Goal: Transaction & Acquisition: Subscribe to service/newsletter

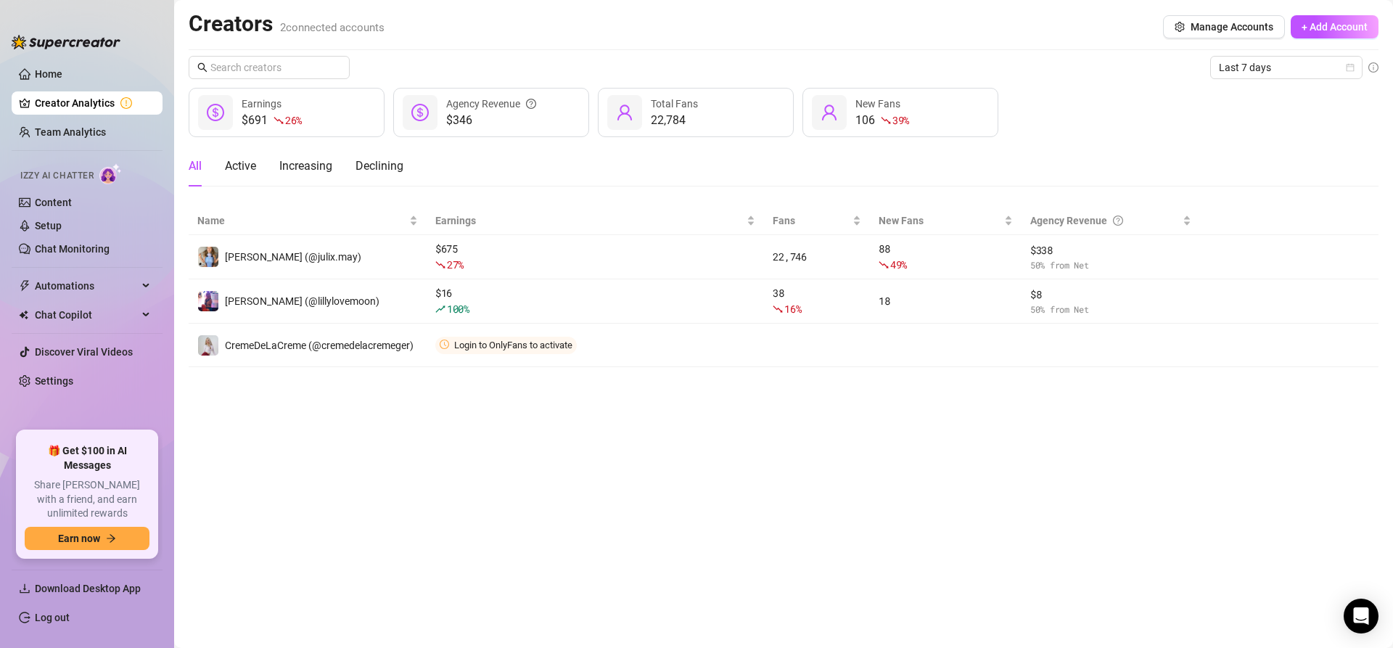
click at [1350, 589] on main "Creators 2 connected accounts Manage Accounts + Add Account Last 7 days $691 26…" at bounding box center [783, 324] width 1219 height 648
click at [1357, 614] on icon "Open Intercom Messenger" at bounding box center [1361, 616] width 17 height 19
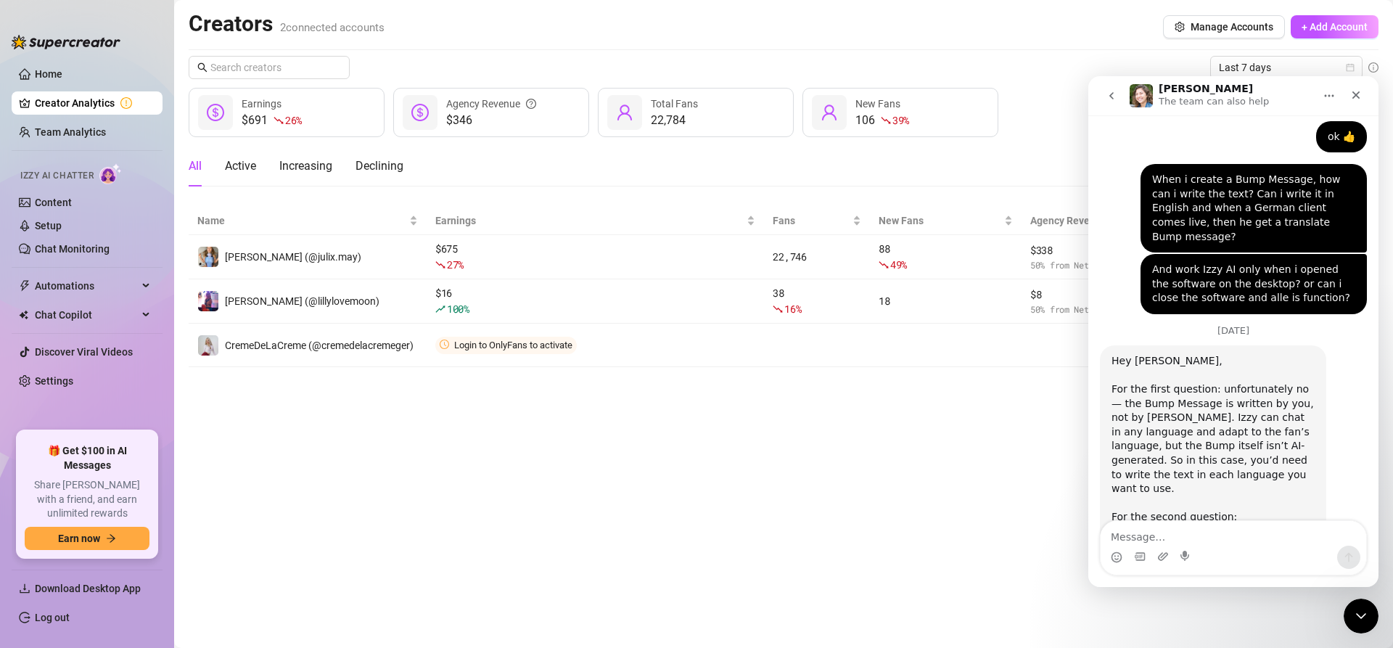
scroll to position [1584, 0]
click at [1234, 534] on textarea "Message…" at bounding box center [1234, 533] width 266 height 25
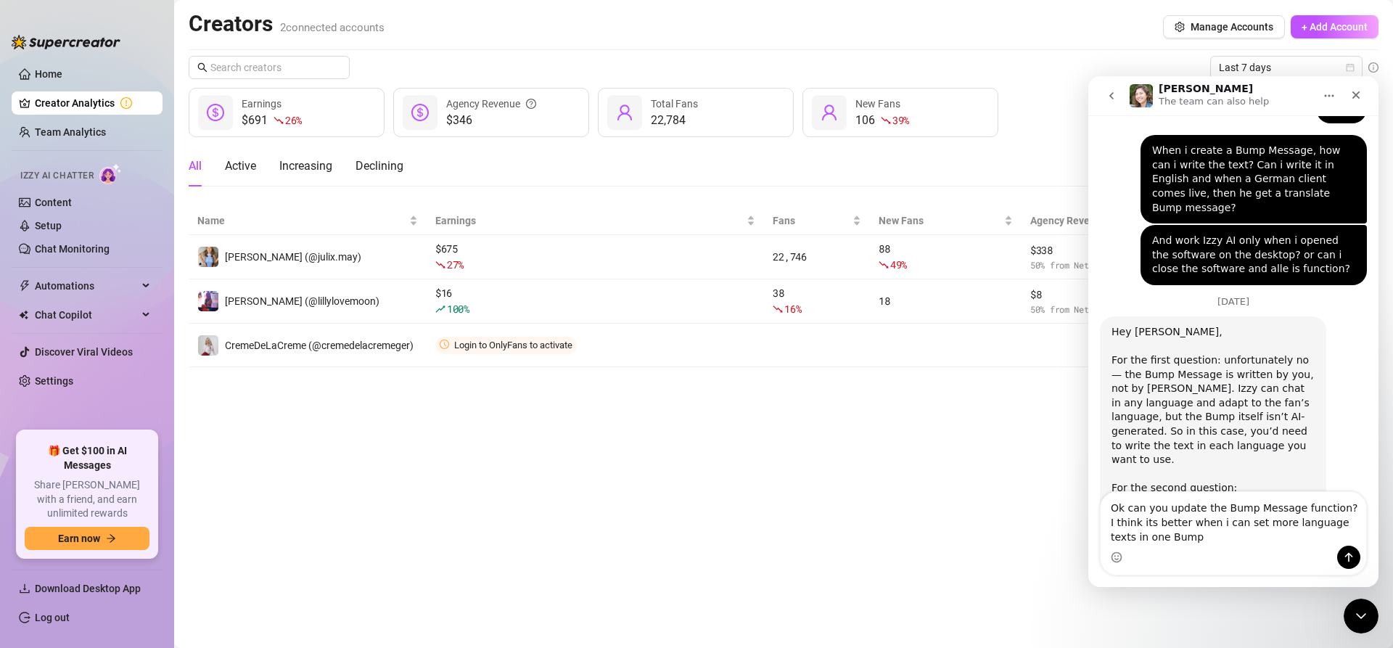
scroll to position [1613, 0]
type textarea "Ok can you update the Bump Message function? I think its better when i can set …"
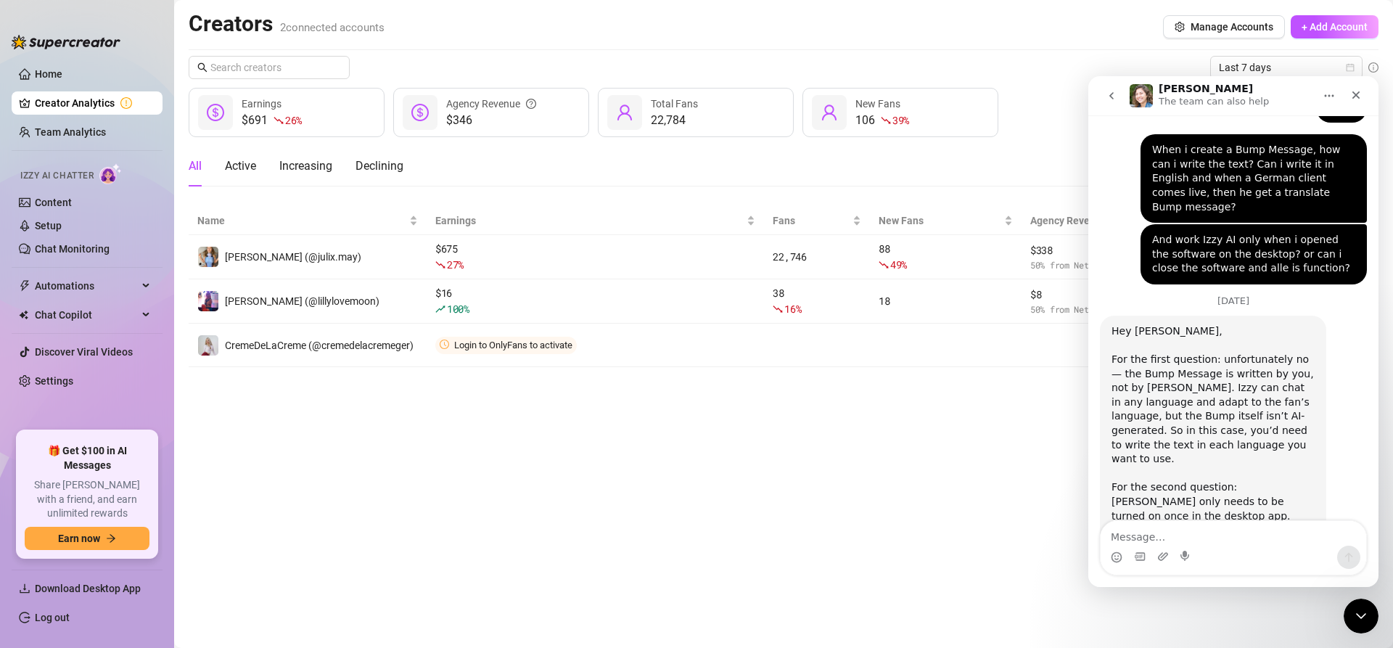
scroll to position [1656, 0]
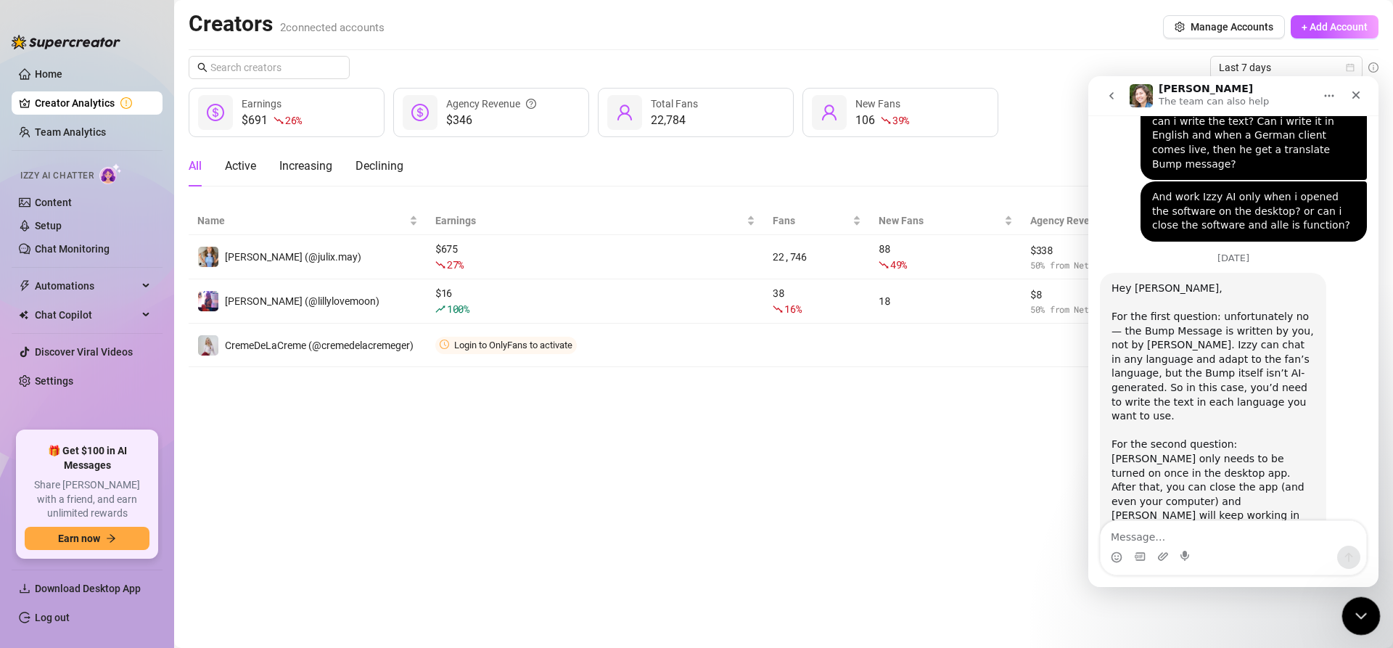
click at [1356, 610] on icon "Close Intercom Messenger" at bounding box center [1359, 613] width 17 height 17
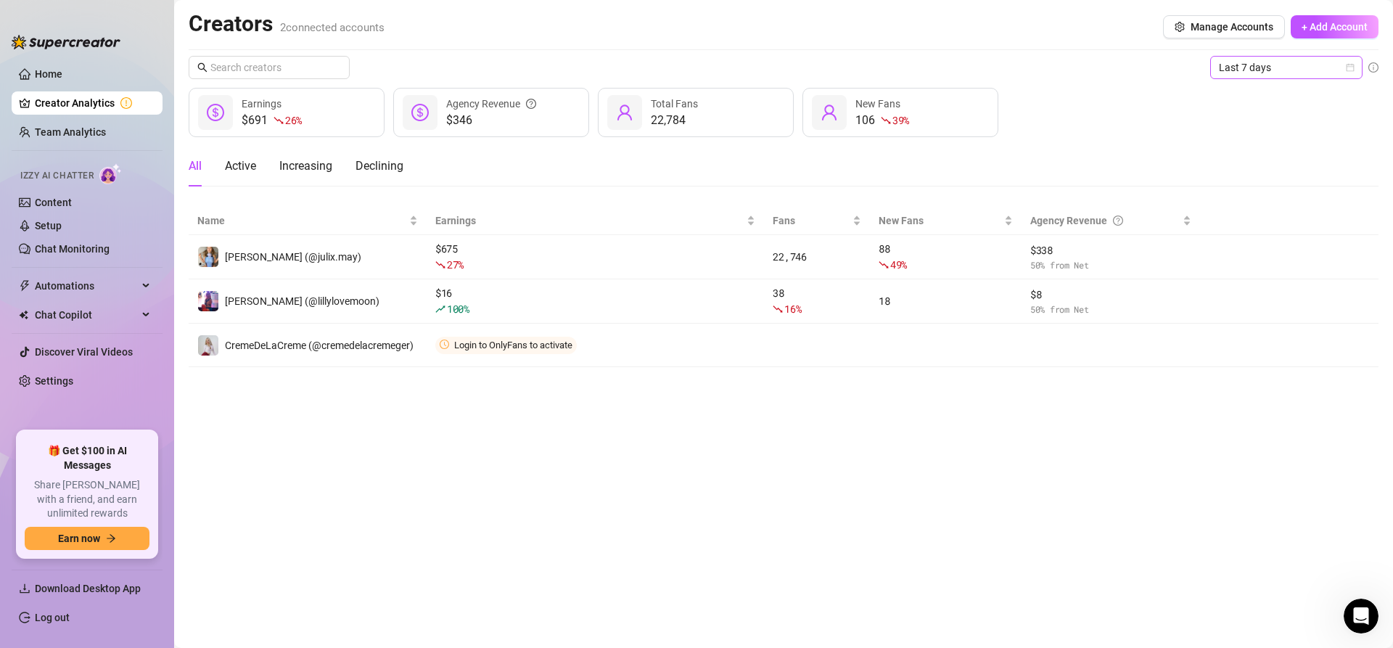
click at [1290, 70] on span "Last 7 days" at bounding box center [1286, 68] width 135 height 22
click at [1282, 194] on div "Custom date" at bounding box center [1286, 189] width 129 height 16
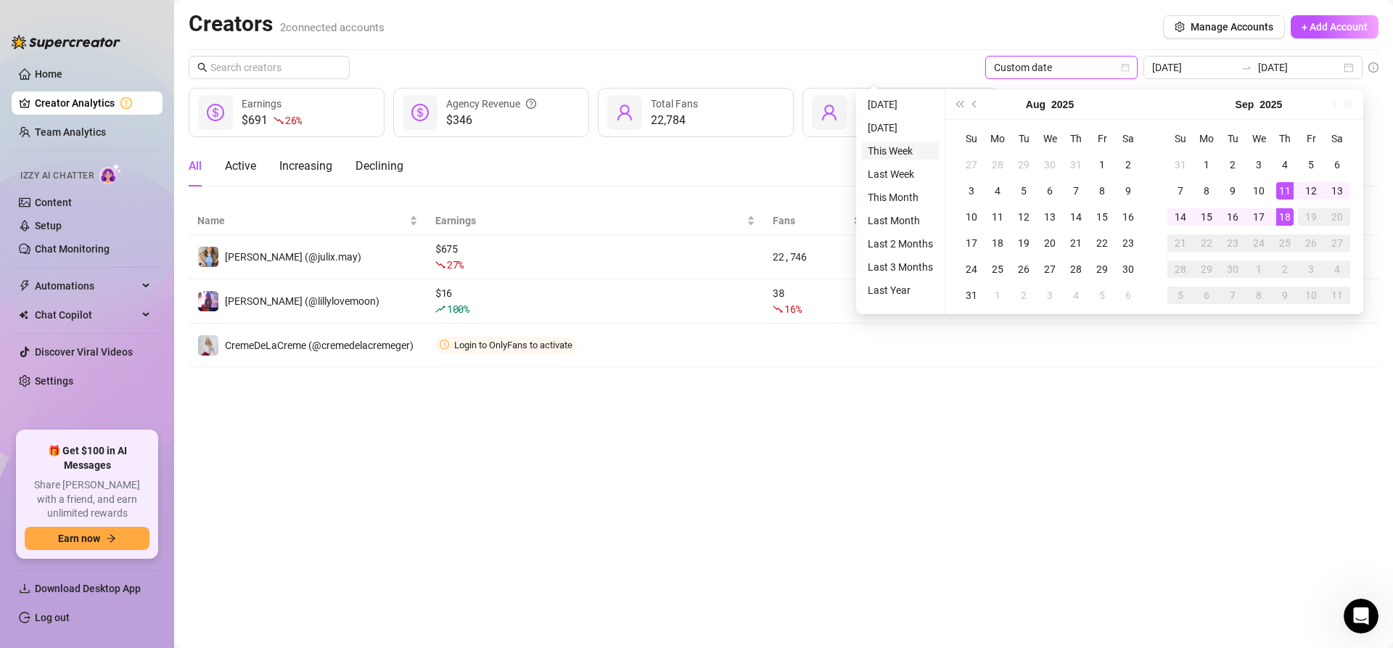
type input "[DATE]"
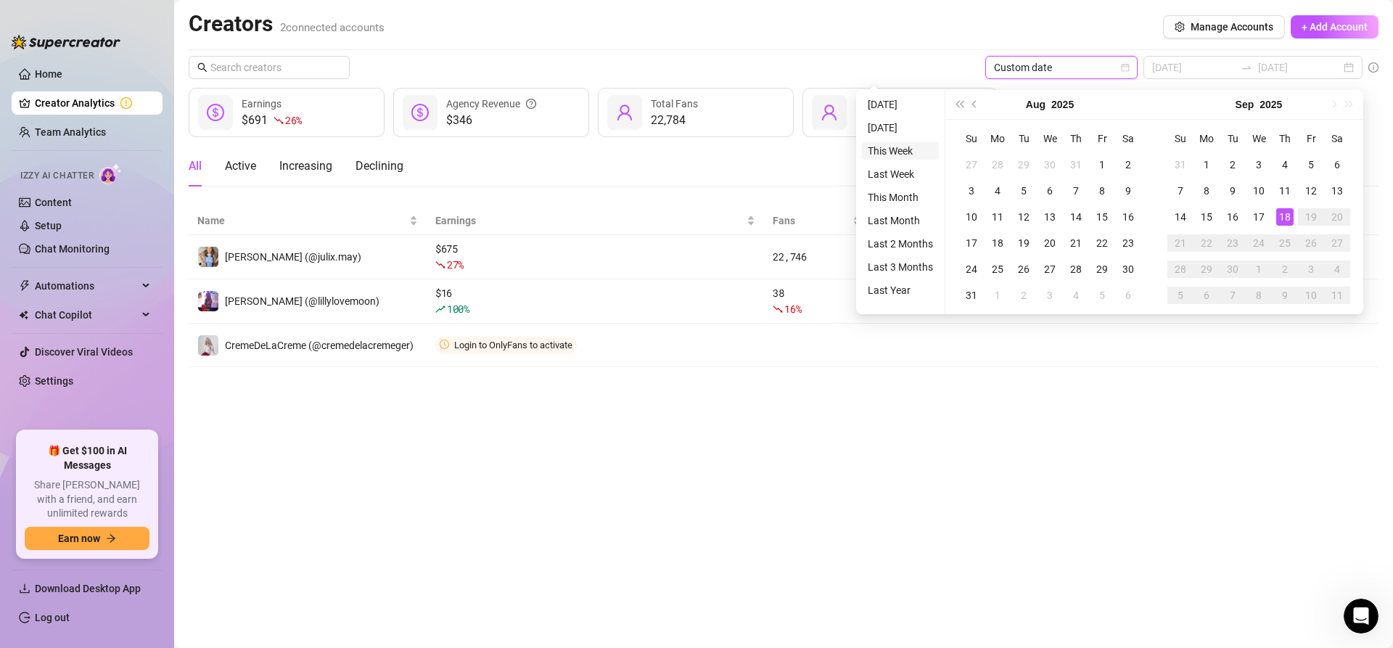
click at [919, 155] on li "This Week" at bounding box center [900, 150] width 77 height 17
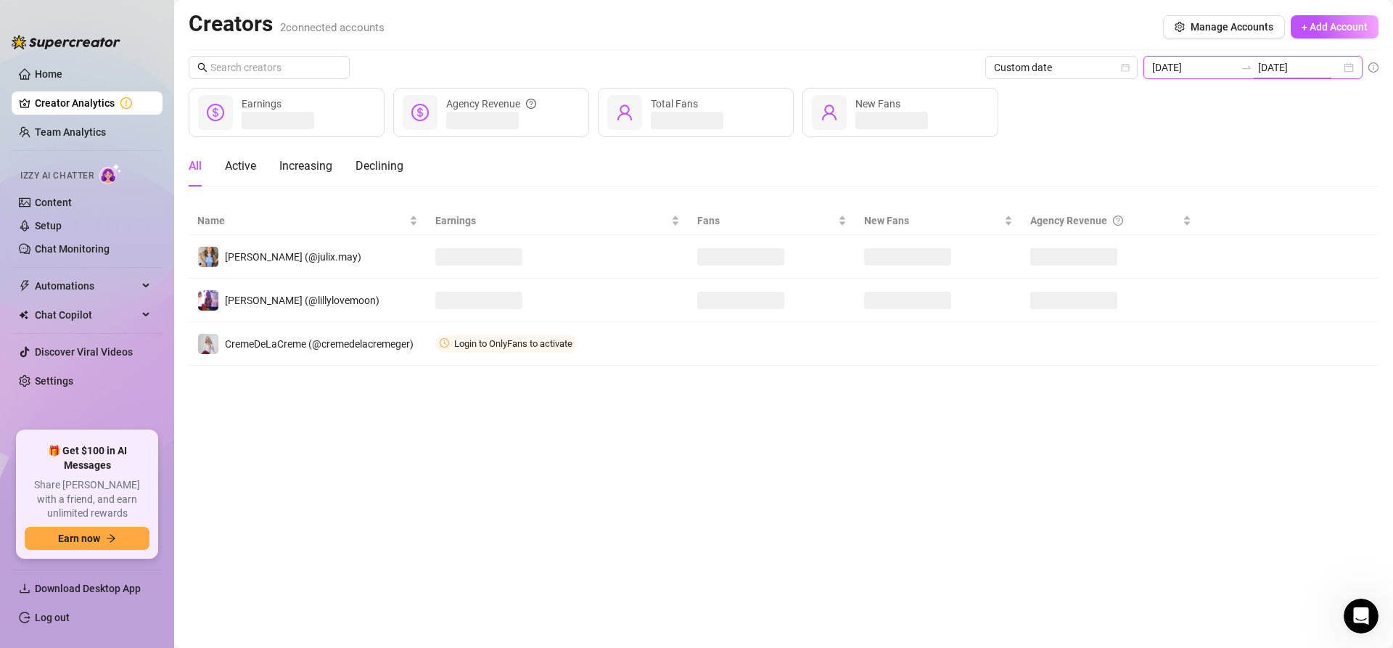
click at [1266, 67] on input "[DATE]" at bounding box center [1299, 68] width 83 height 16
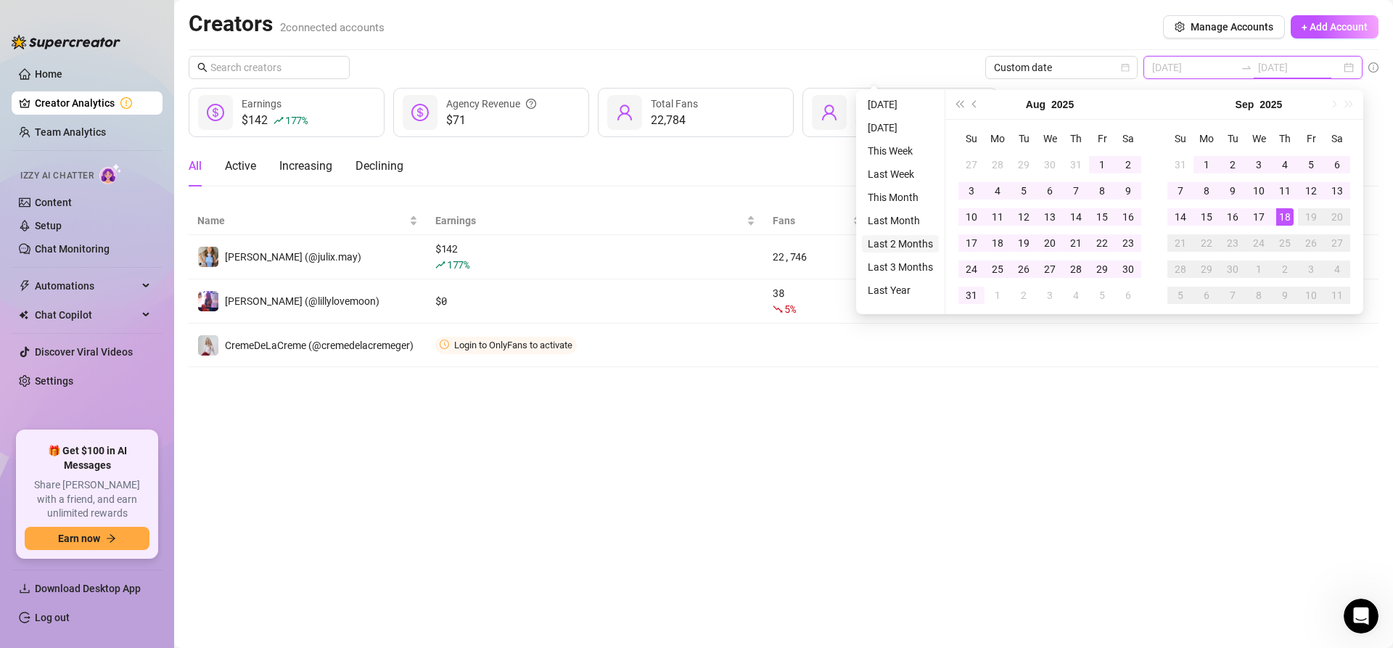
type input "[DATE]"
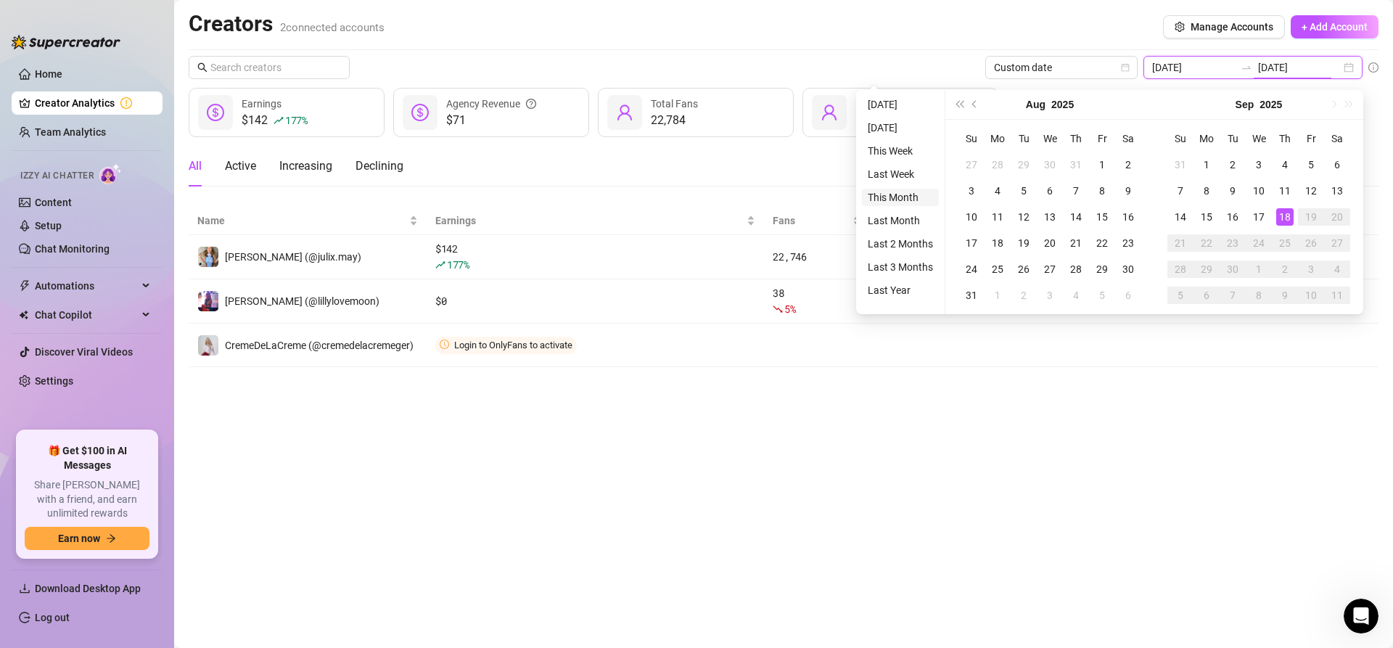
type input "[DATE]"
click at [916, 198] on li "This Month" at bounding box center [900, 197] width 77 height 17
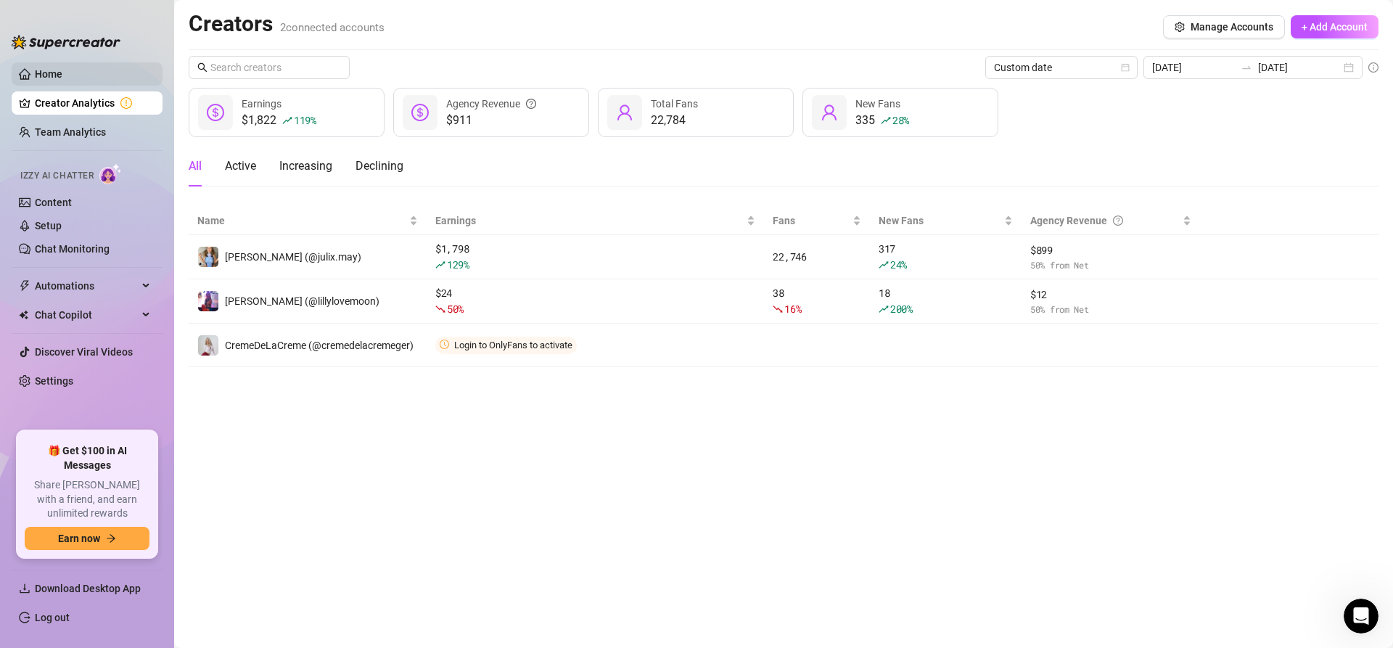
click at [62, 80] on link "Home" at bounding box center [49, 74] width 28 height 12
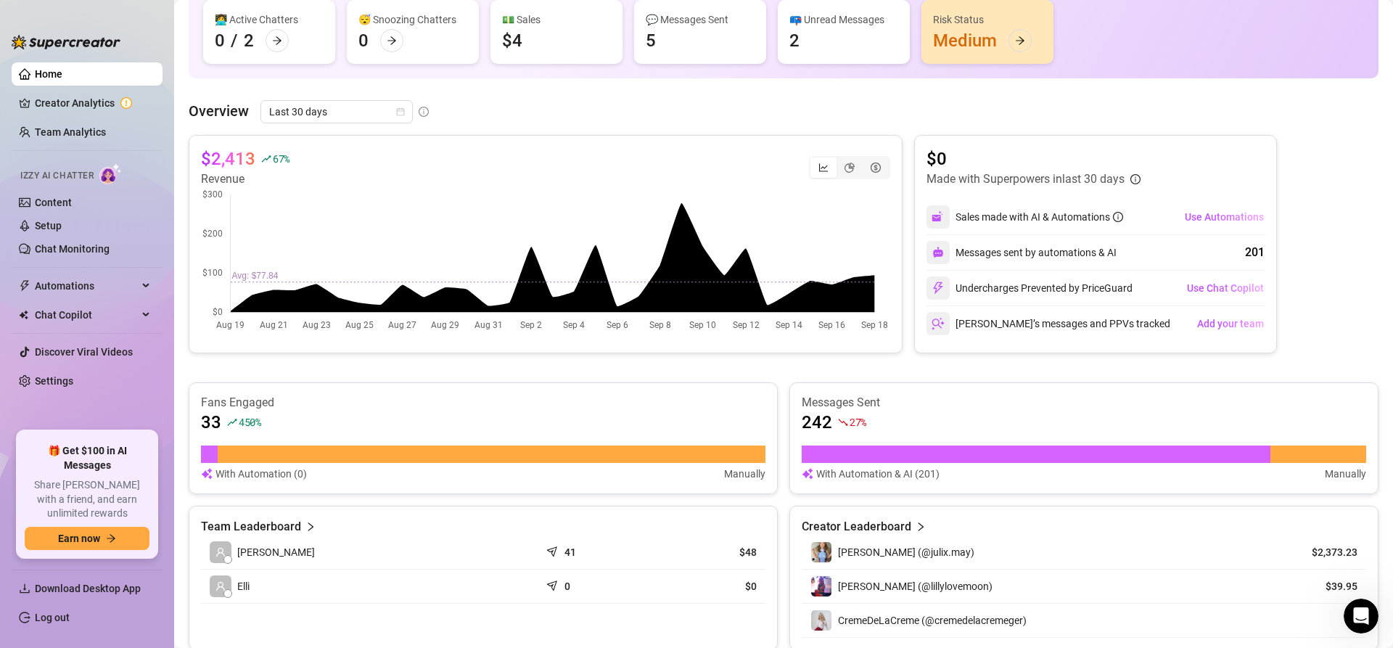
scroll to position [444, 0]
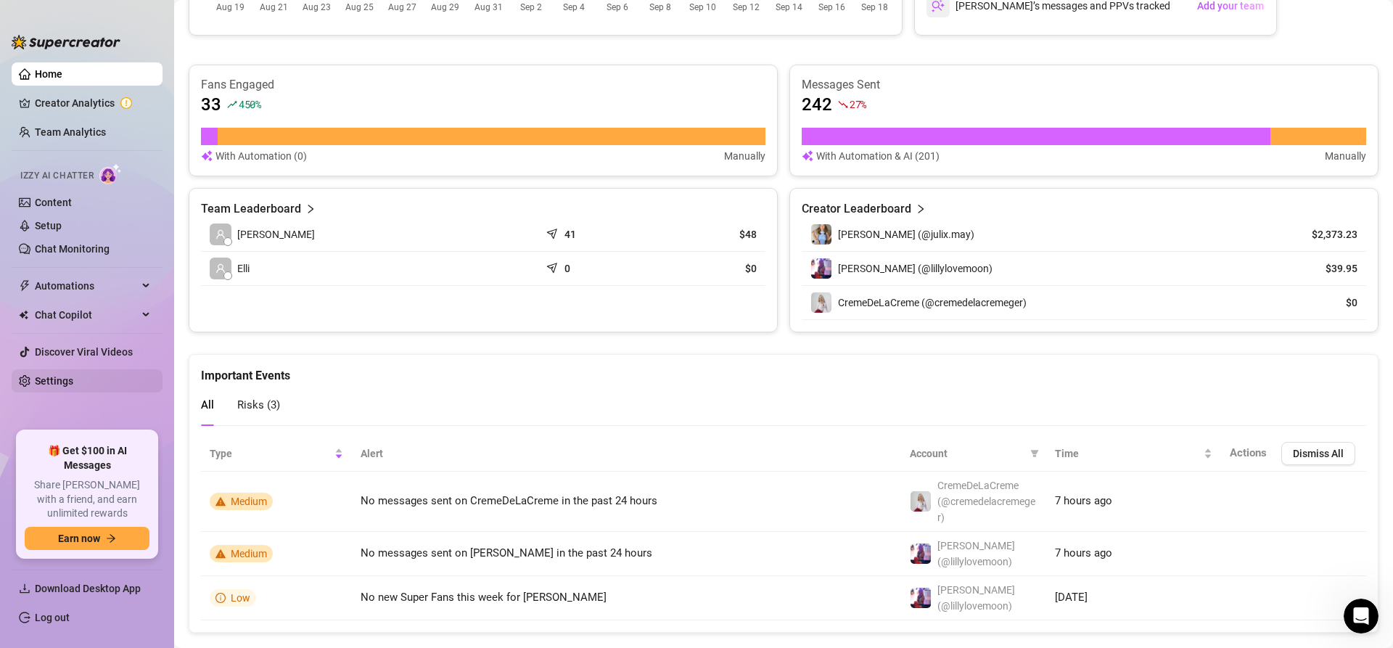
click at [65, 380] on link "Settings" at bounding box center [54, 381] width 38 height 12
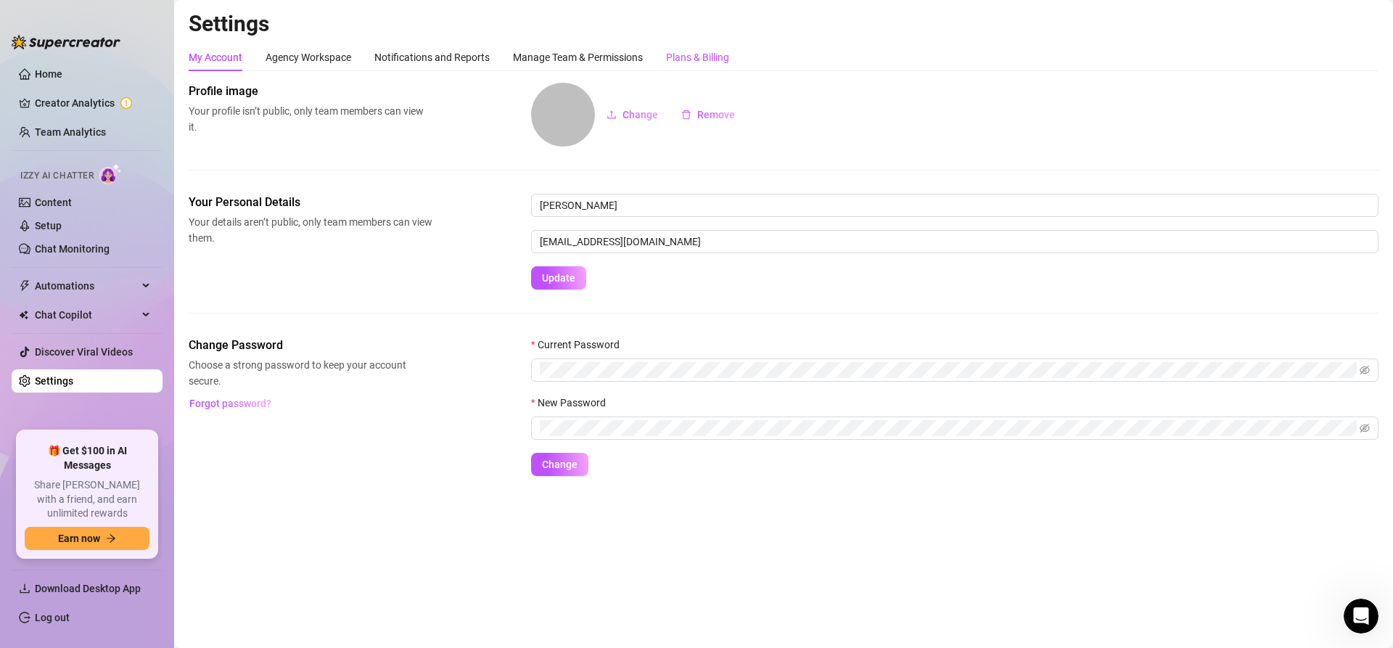
click at [707, 60] on div "Plans & Billing" at bounding box center [697, 57] width 63 height 16
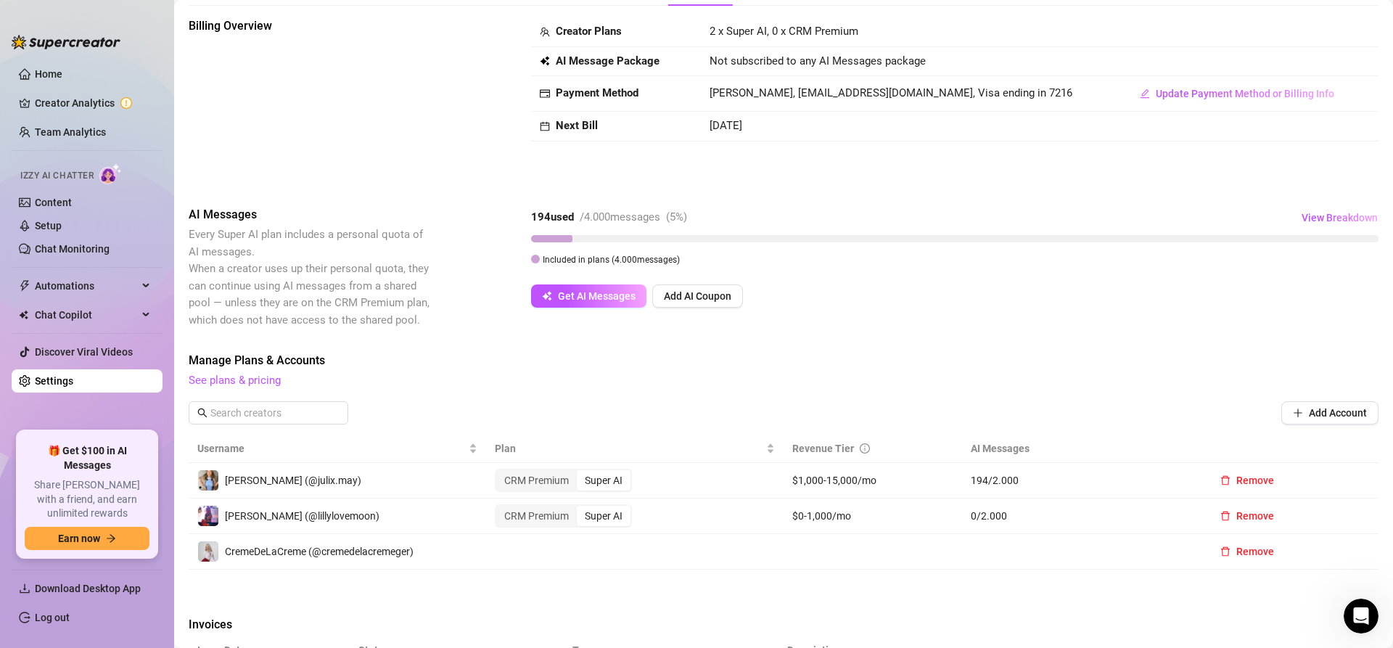
scroll to position [74, 0]
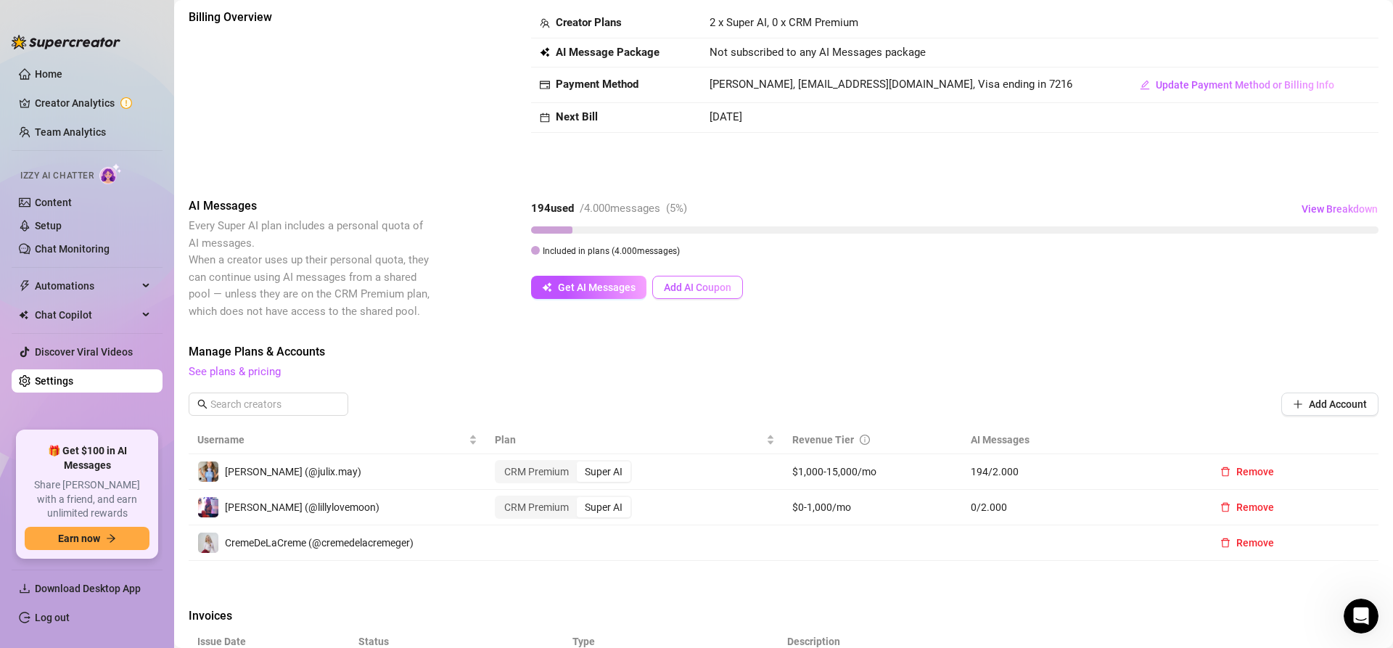
click at [719, 286] on span "Add AI Coupon" at bounding box center [697, 288] width 67 height 12
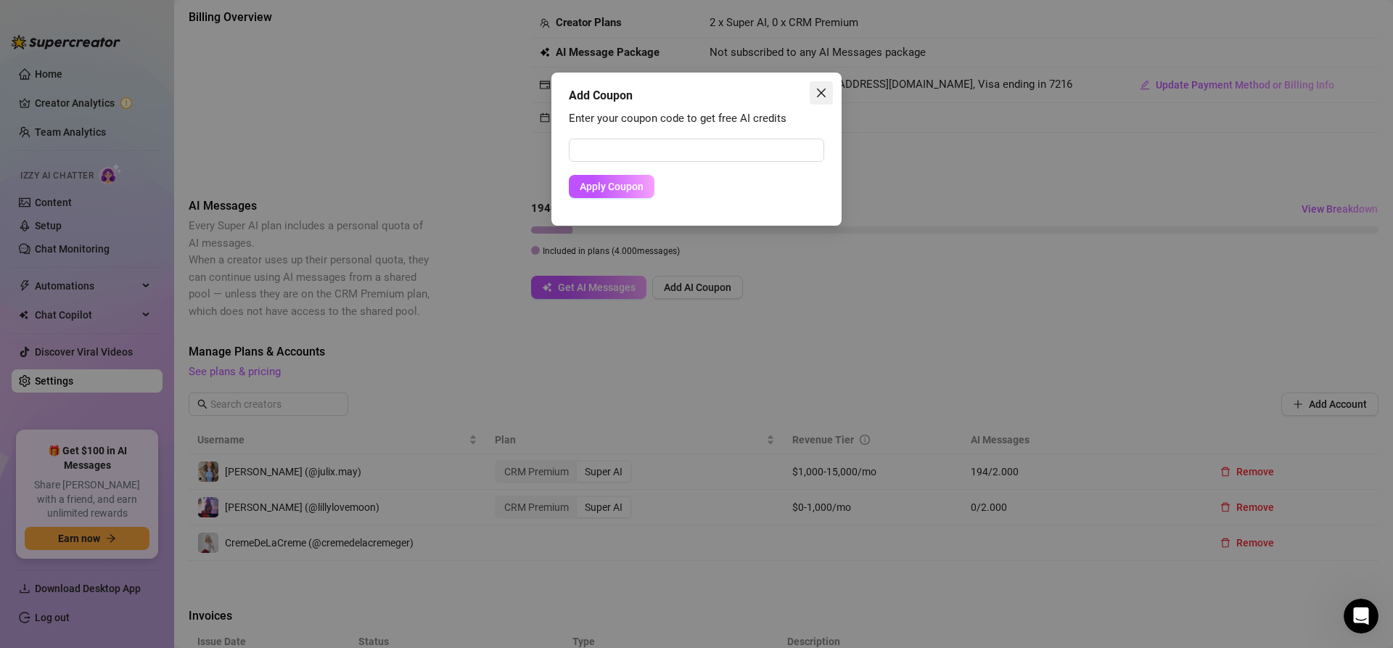
click at [820, 91] on icon "close" at bounding box center [821, 93] width 9 height 9
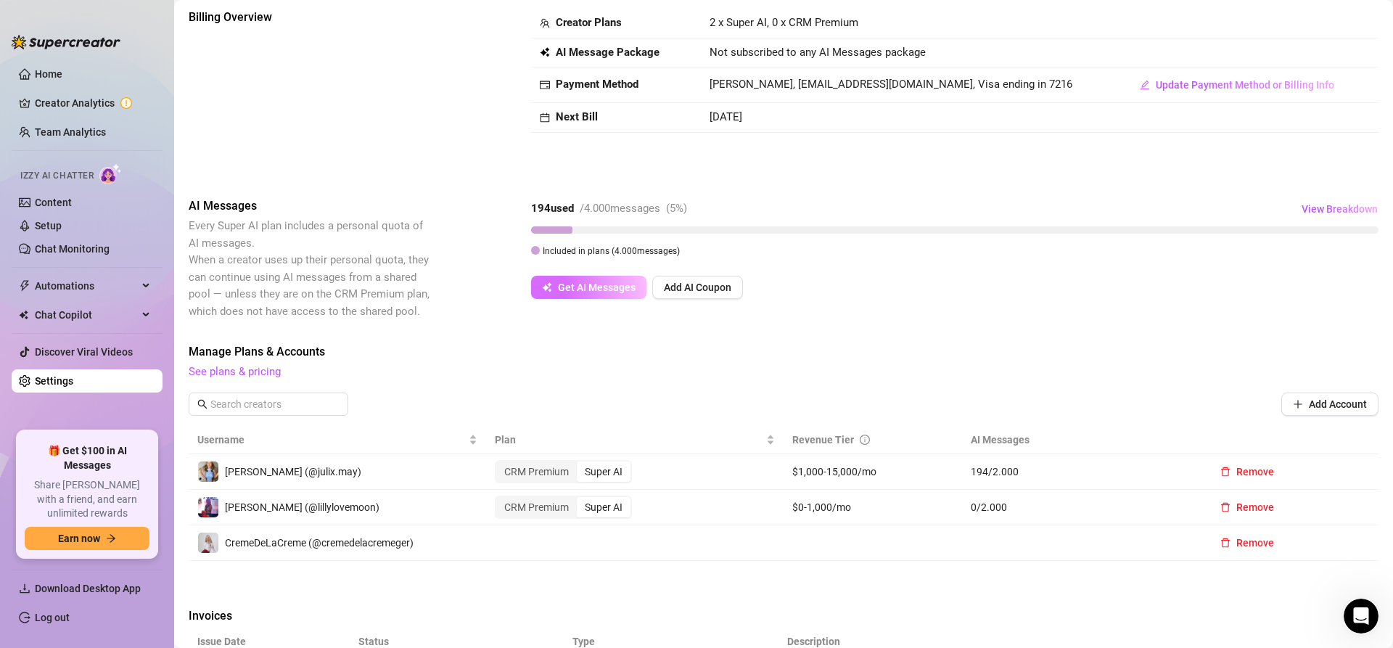
click at [600, 292] on span "Get AI Messages" at bounding box center [597, 288] width 78 height 12
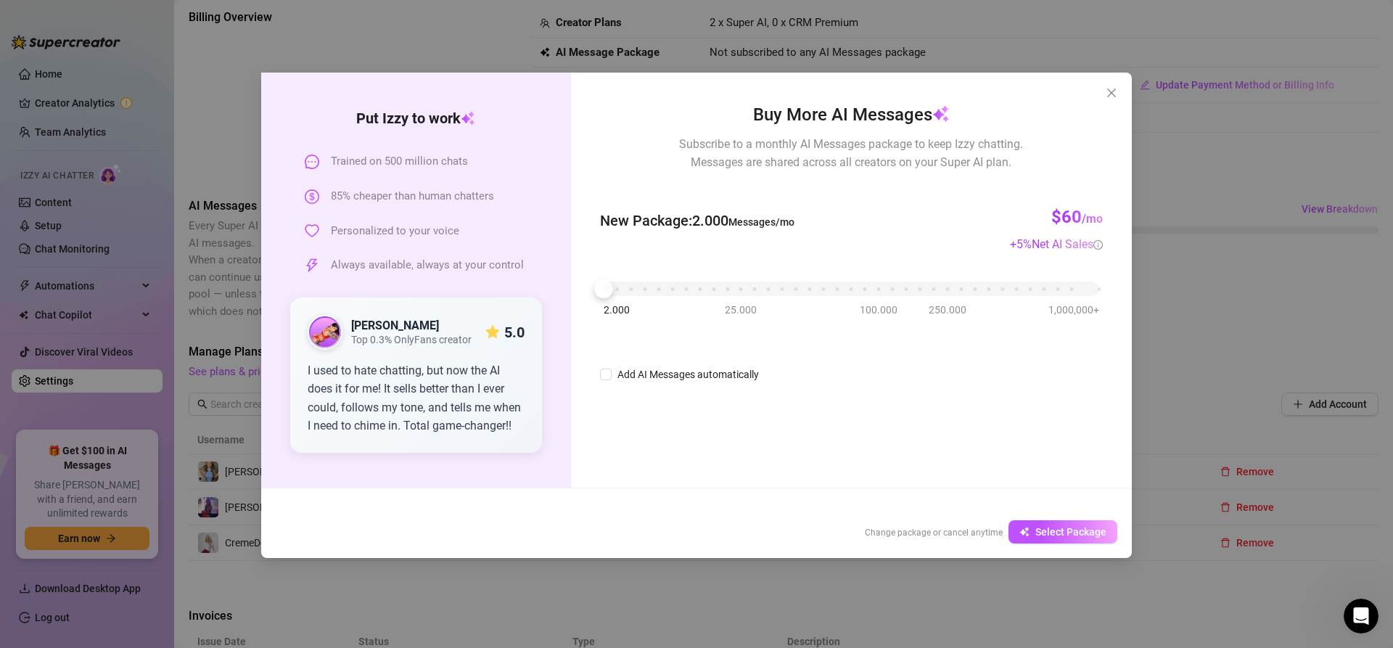
click at [742, 287] on div "2.000 25.000 100.000 250.000 1,000,000+" at bounding box center [852, 283] width 496 height 9
drag, startPoint x: 742, startPoint y: 292, endPoint x: 652, endPoint y: 306, distance: 90.9
click at [652, 306] on div "2.000 25.000 100.000 250.000 1,000,000+" at bounding box center [851, 290] width 503 height 38
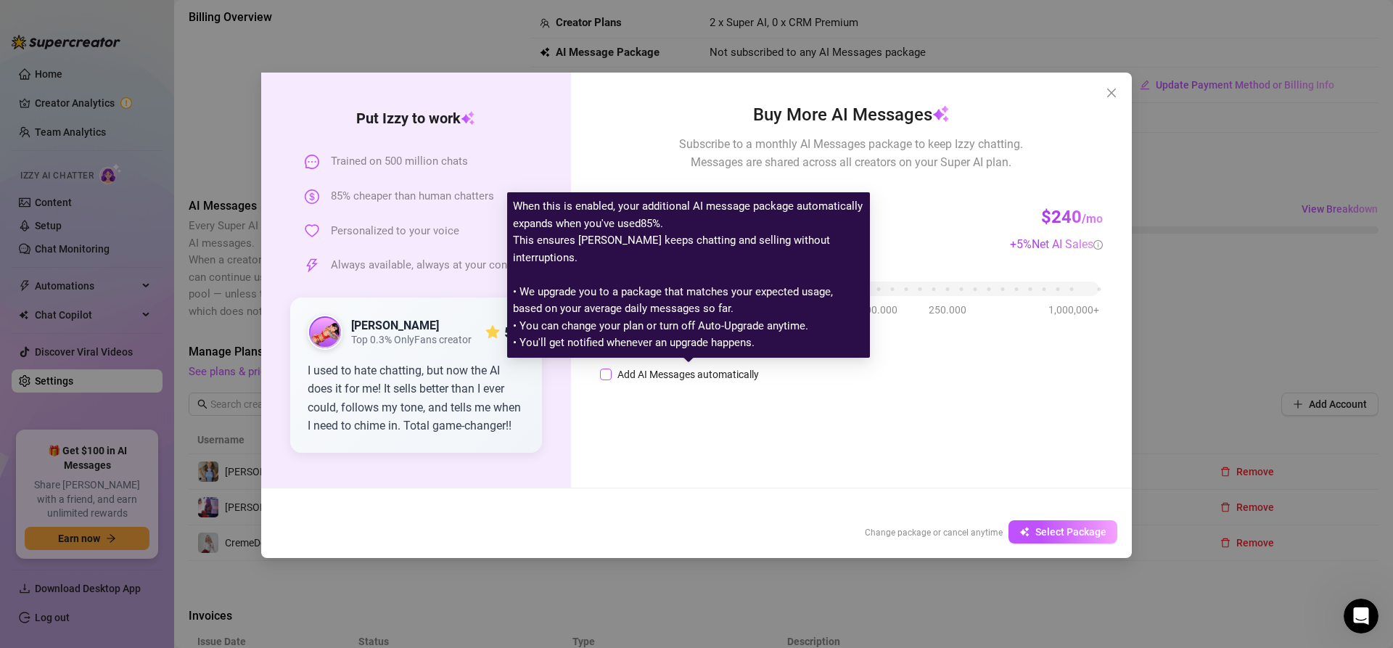
click at [694, 370] on div "Add AI Messages automatically" at bounding box center [689, 375] width 142 height 16
click at [612, 370] on input "Add AI Messages automatically" at bounding box center [606, 375] width 12 height 12
click at [694, 370] on div "Add AI Messages automatically" at bounding box center [689, 375] width 142 height 16
click at [612, 370] on input "Add AI Messages automatically" at bounding box center [606, 375] width 12 height 12
checkbox input "false"
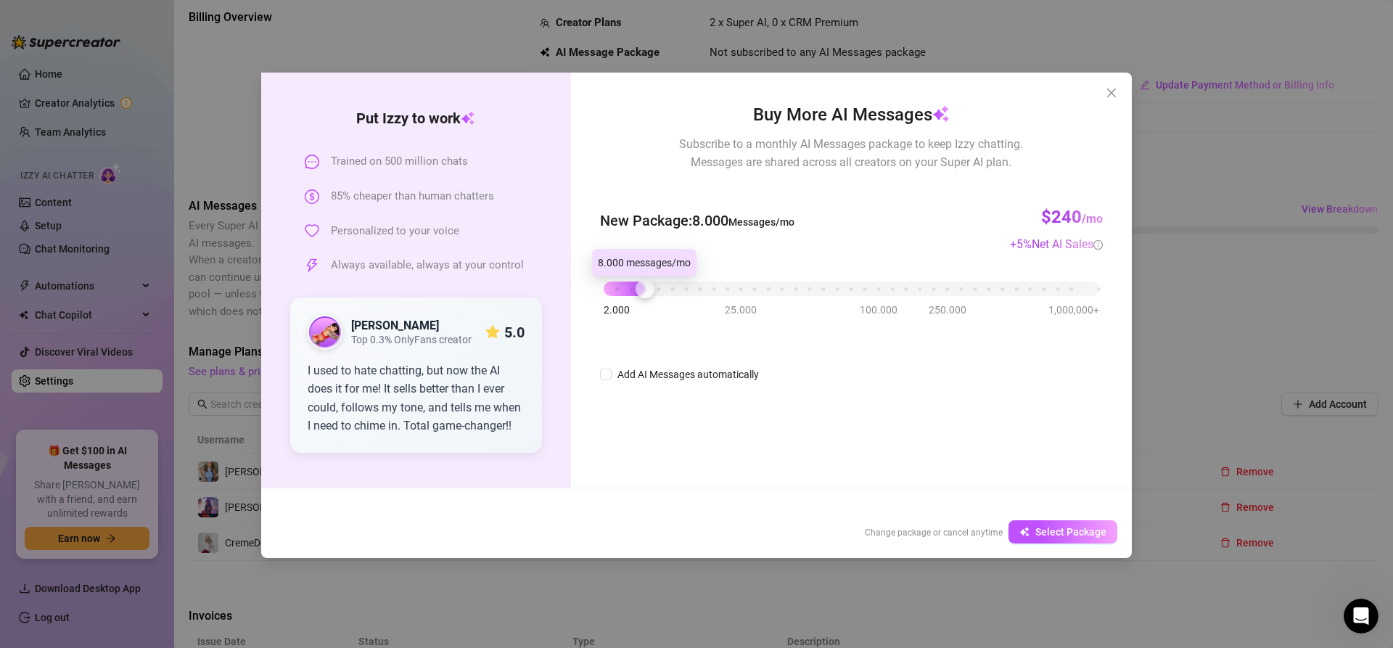
click at [636, 287] on div at bounding box center [645, 288] width 19 height 19
click at [1116, 92] on icon "close" at bounding box center [1112, 93] width 12 height 12
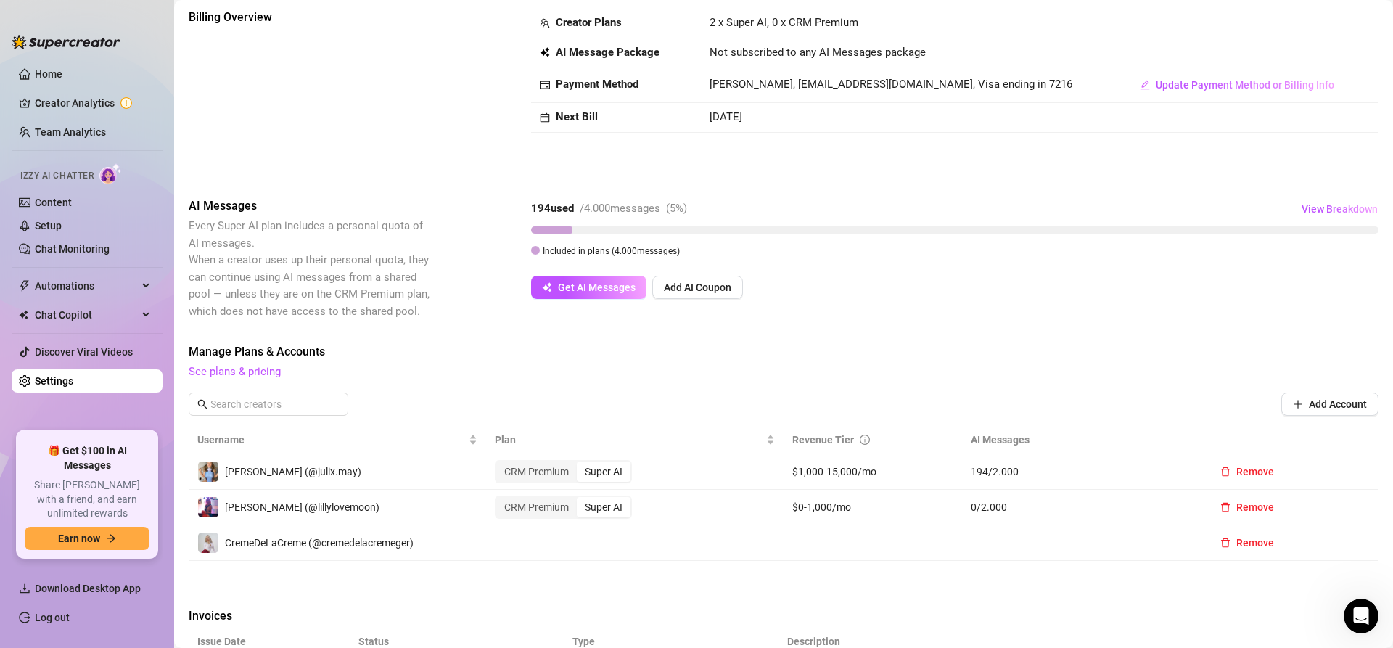
click at [73, 380] on link "Settings" at bounding box center [54, 381] width 38 height 12
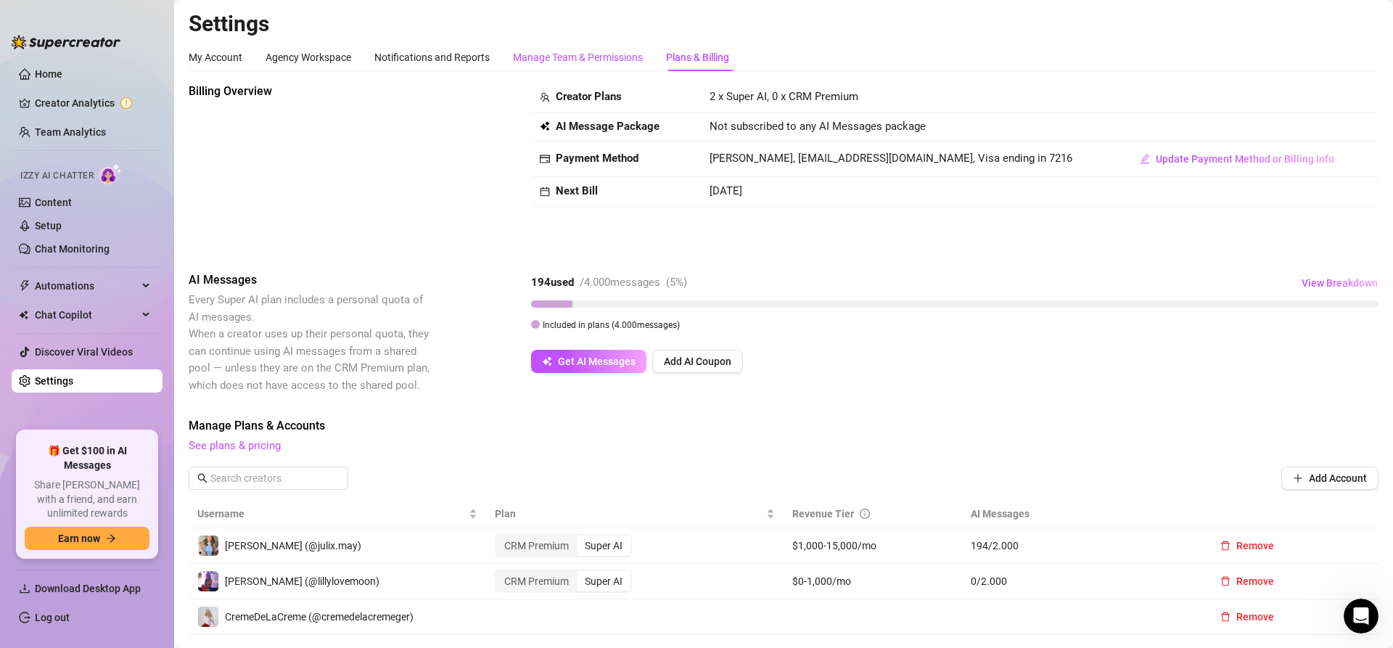
click at [609, 63] on div "Manage Team & Permissions" at bounding box center [578, 57] width 130 height 16
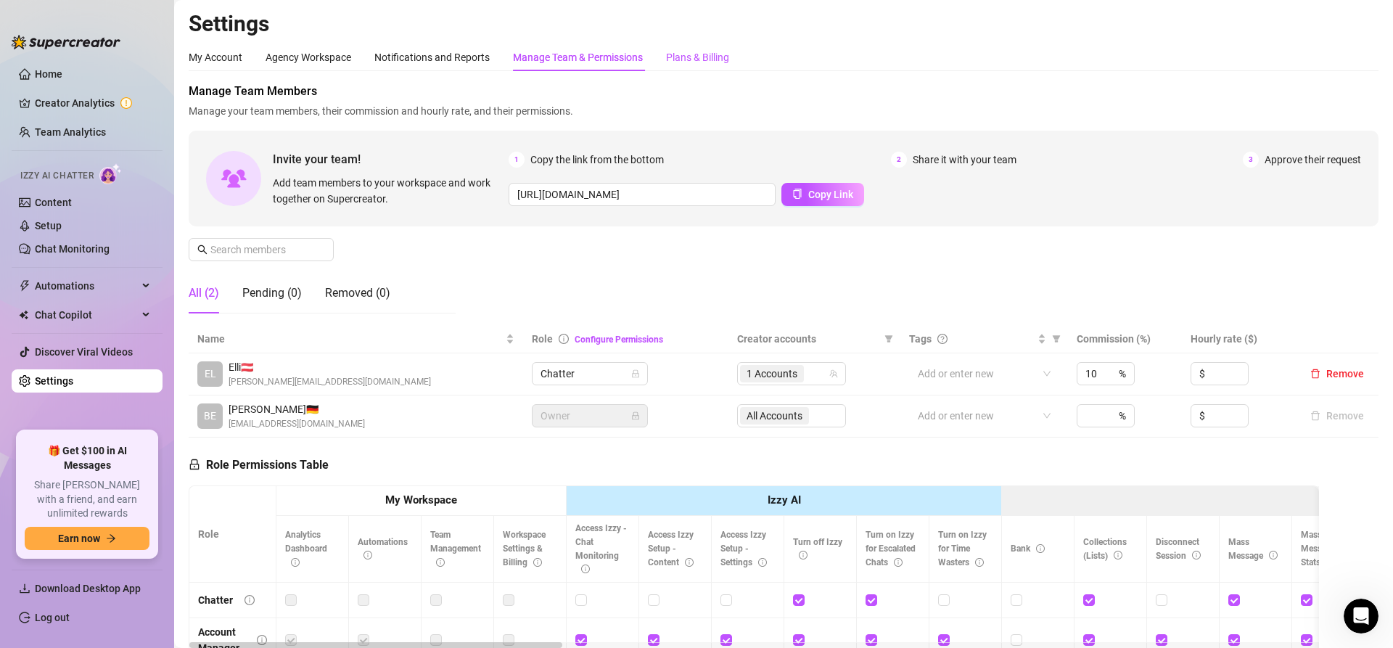
click at [685, 57] on div "Plans & Billing" at bounding box center [697, 57] width 63 height 16
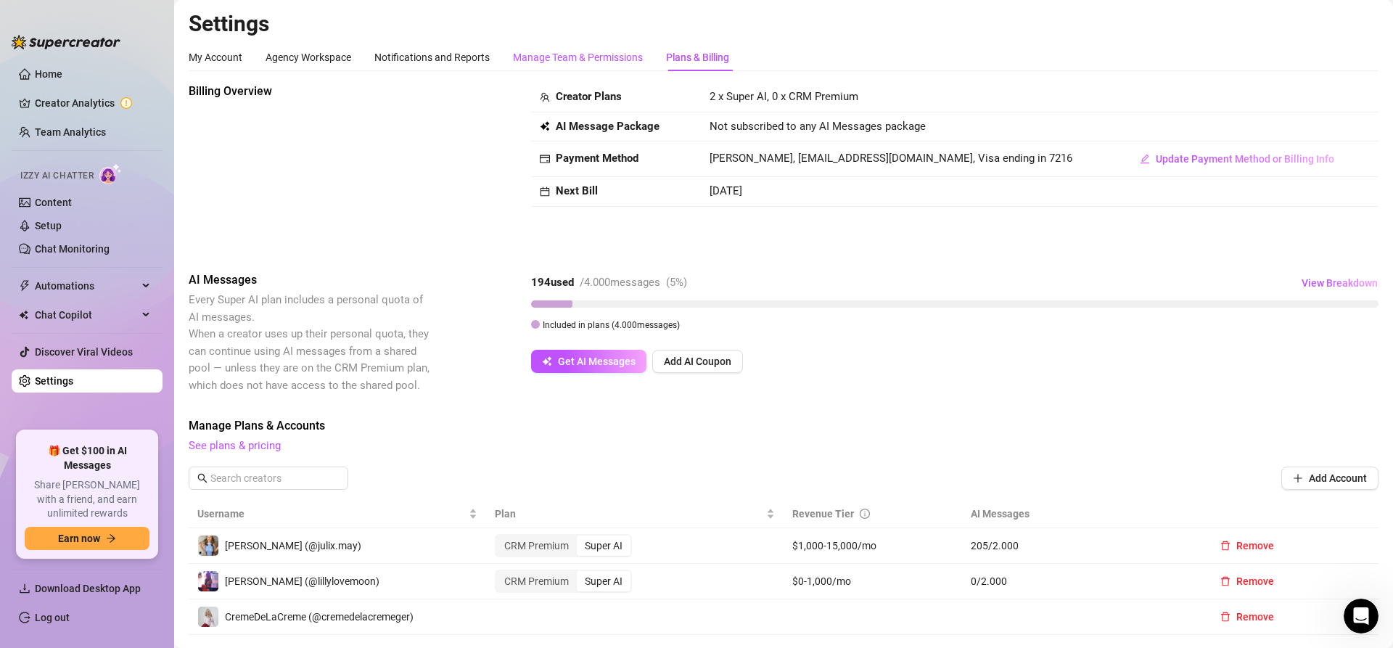
click at [592, 60] on div "Manage Team & Permissions" at bounding box center [578, 57] width 130 height 16
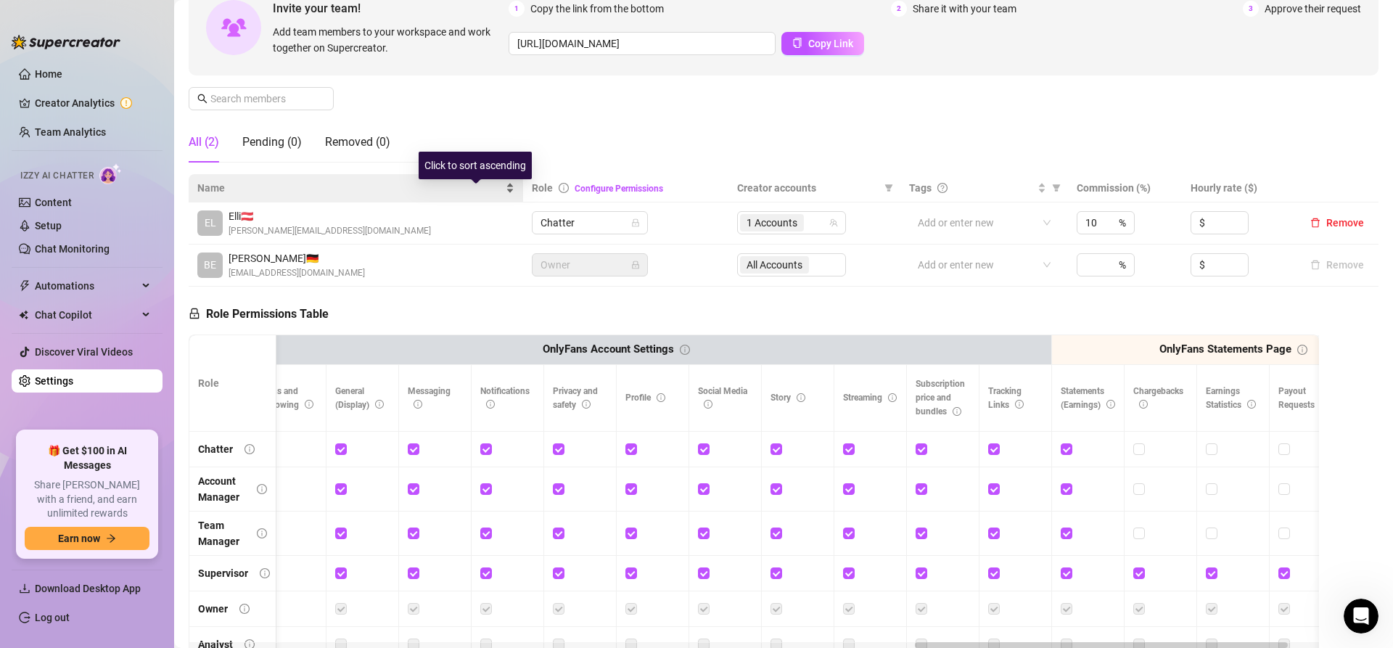
scroll to position [130, 0]
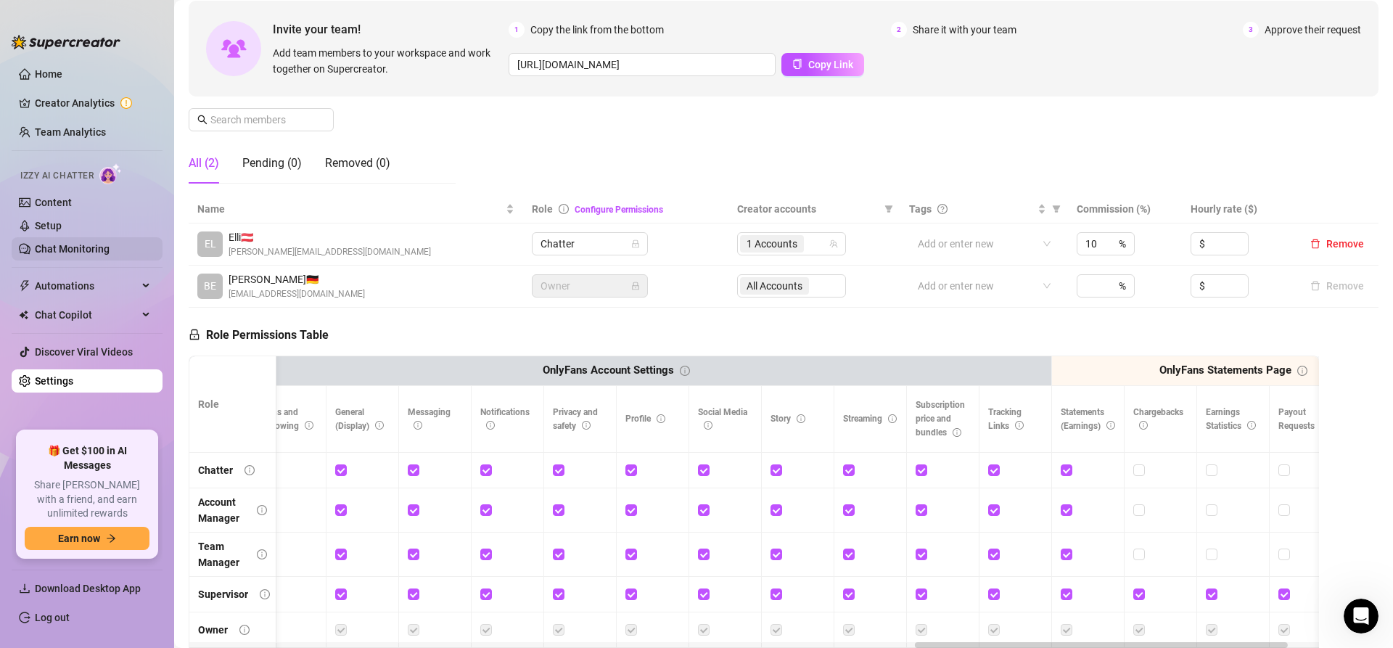
click at [105, 247] on link "Chat Monitoring" at bounding box center [72, 249] width 75 height 12
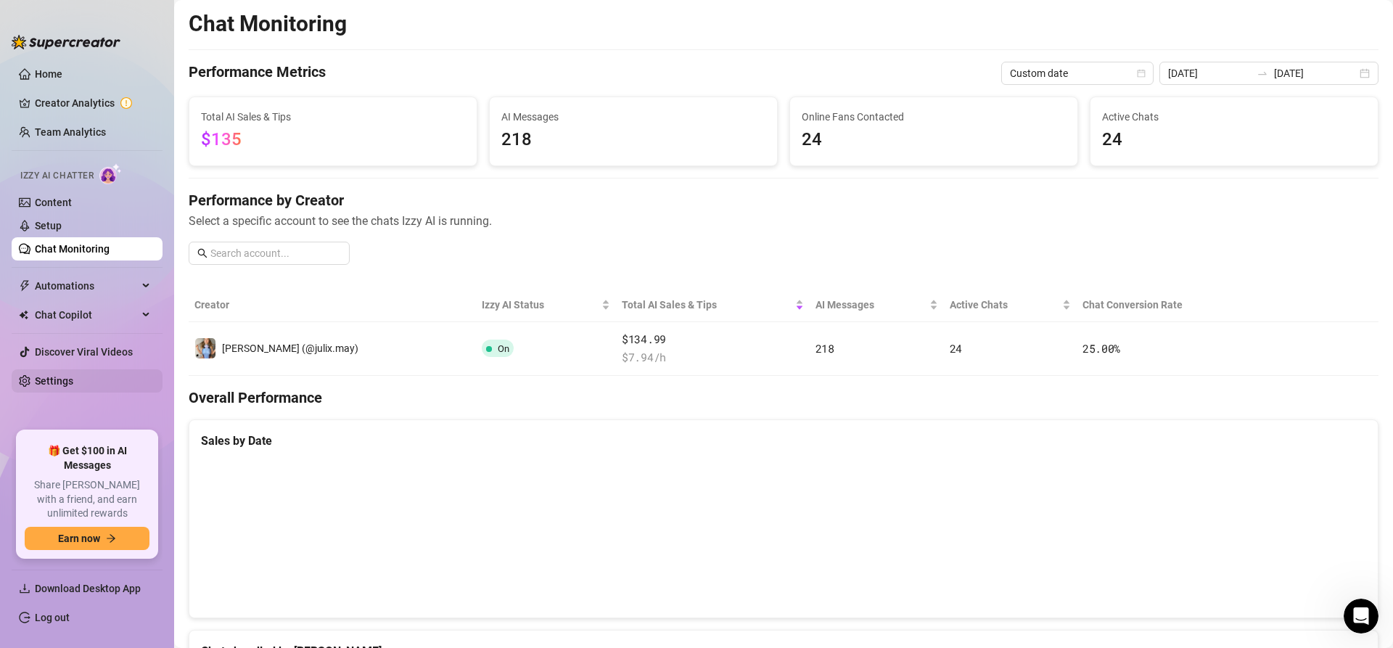
click at [73, 375] on link "Settings" at bounding box center [54, 381] width 38 height 12
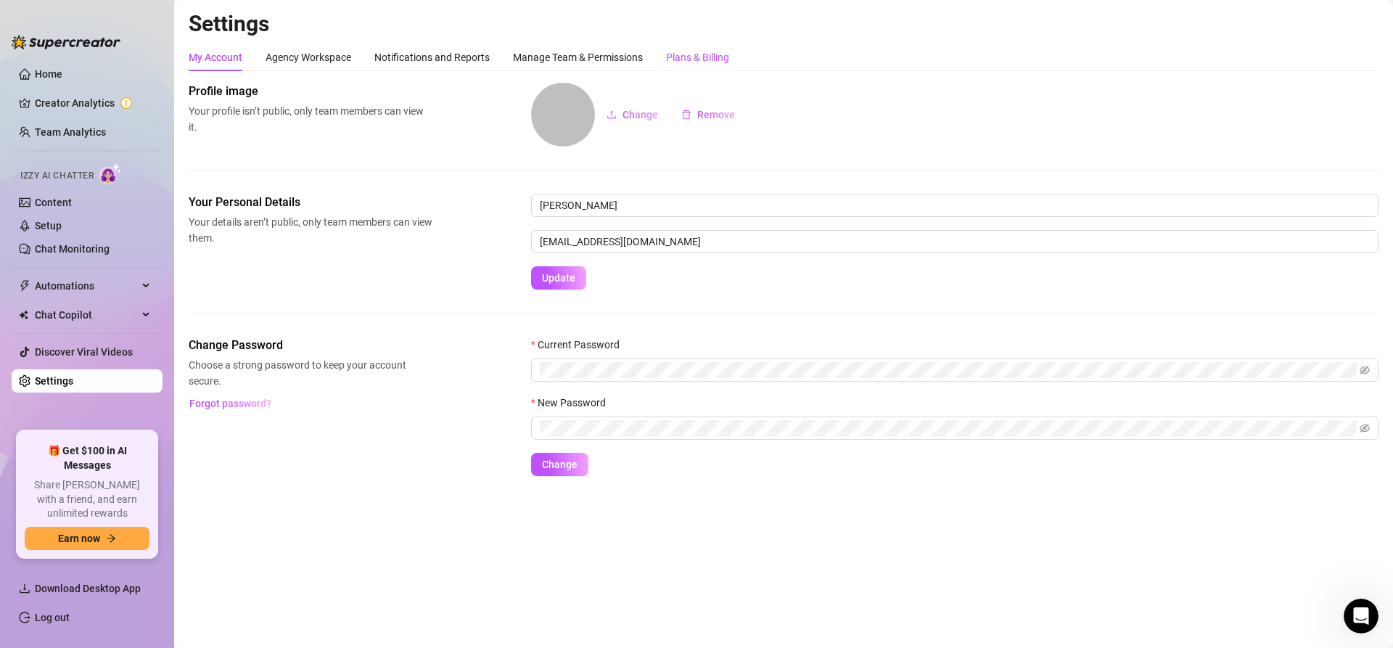
click at [694, 60] on div "Plans & Billing" at bounding box center [697, 57] width 63 height 16
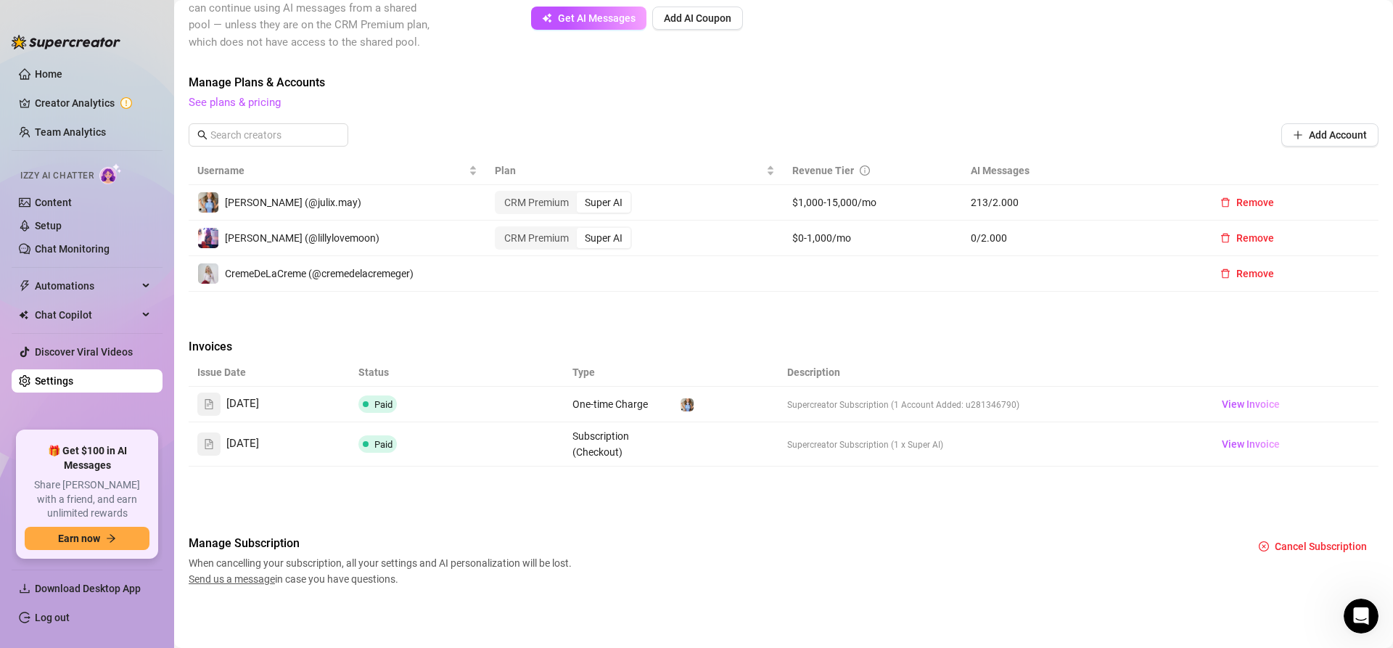
scroll to position [47, 0]
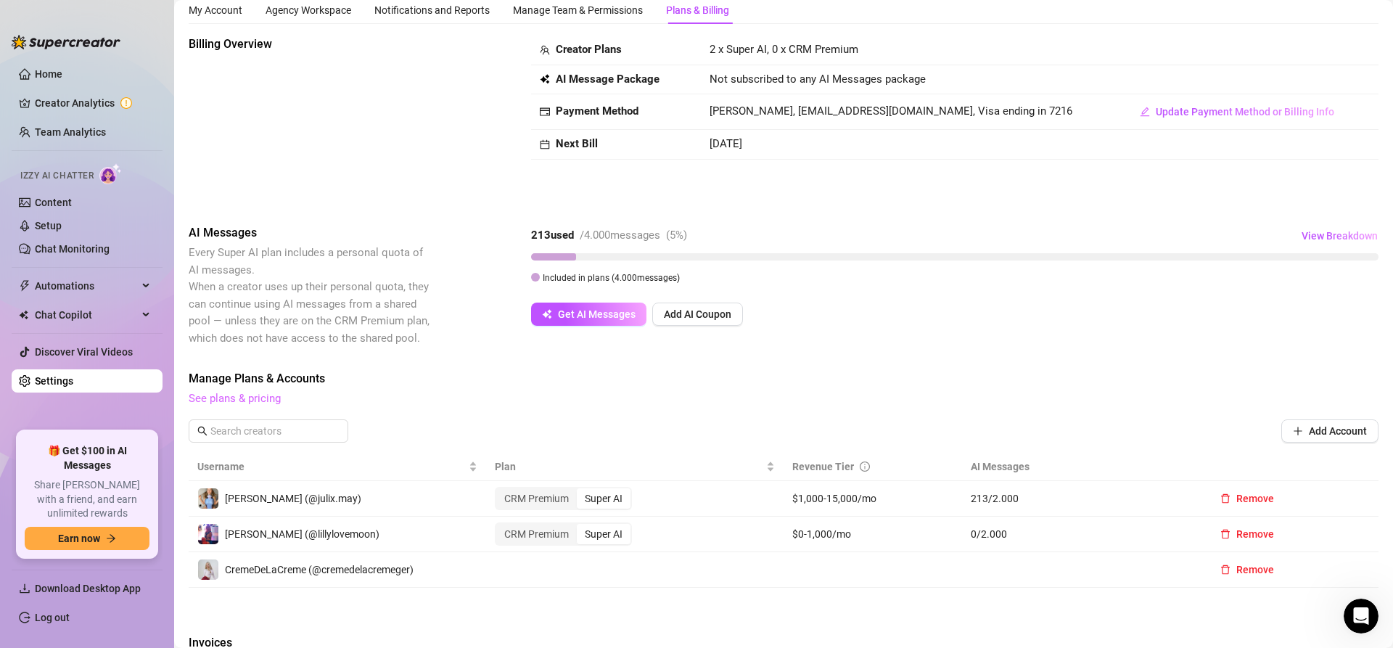
click at [256, 398] on link "See plans & pricing" at bounding box center [235, 398] width 92 height 13
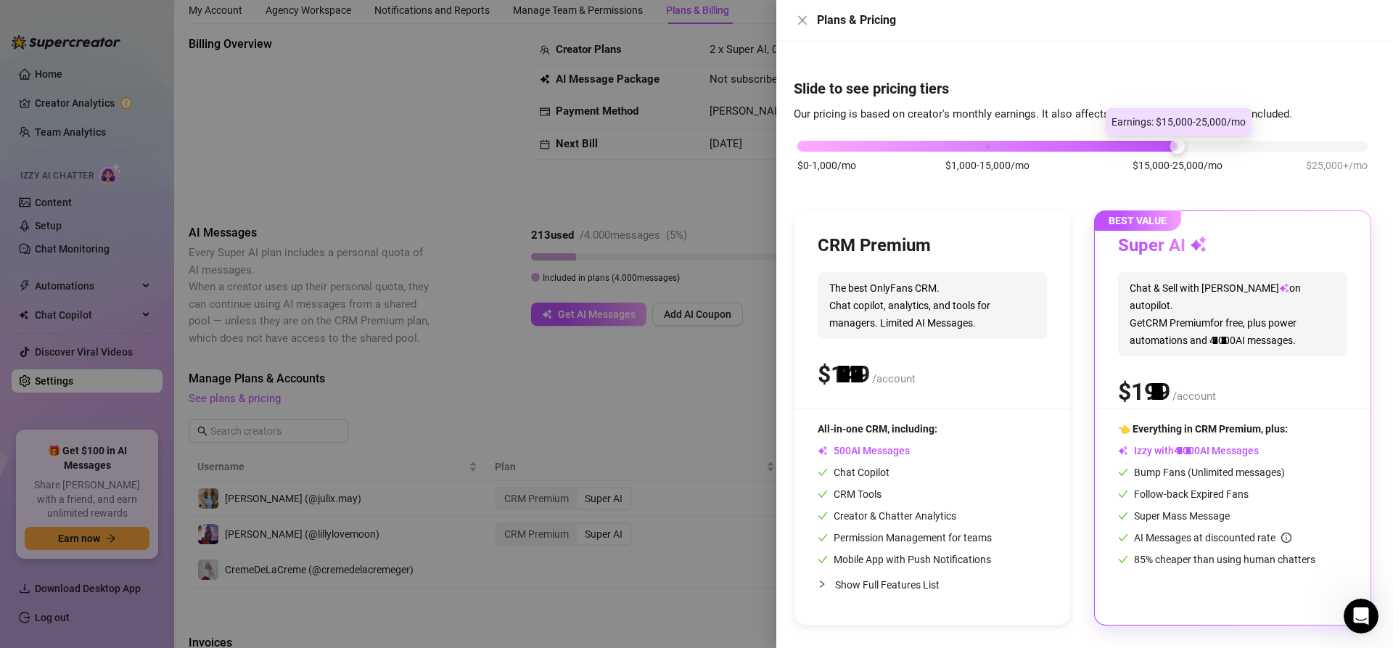
click at [1171, 147] on div "$0-1,000/mo $1,000-15,000/mo $15,000-25,000/mo $25,000+/mo" at bounding box center [1083, 142] width 570 height 9
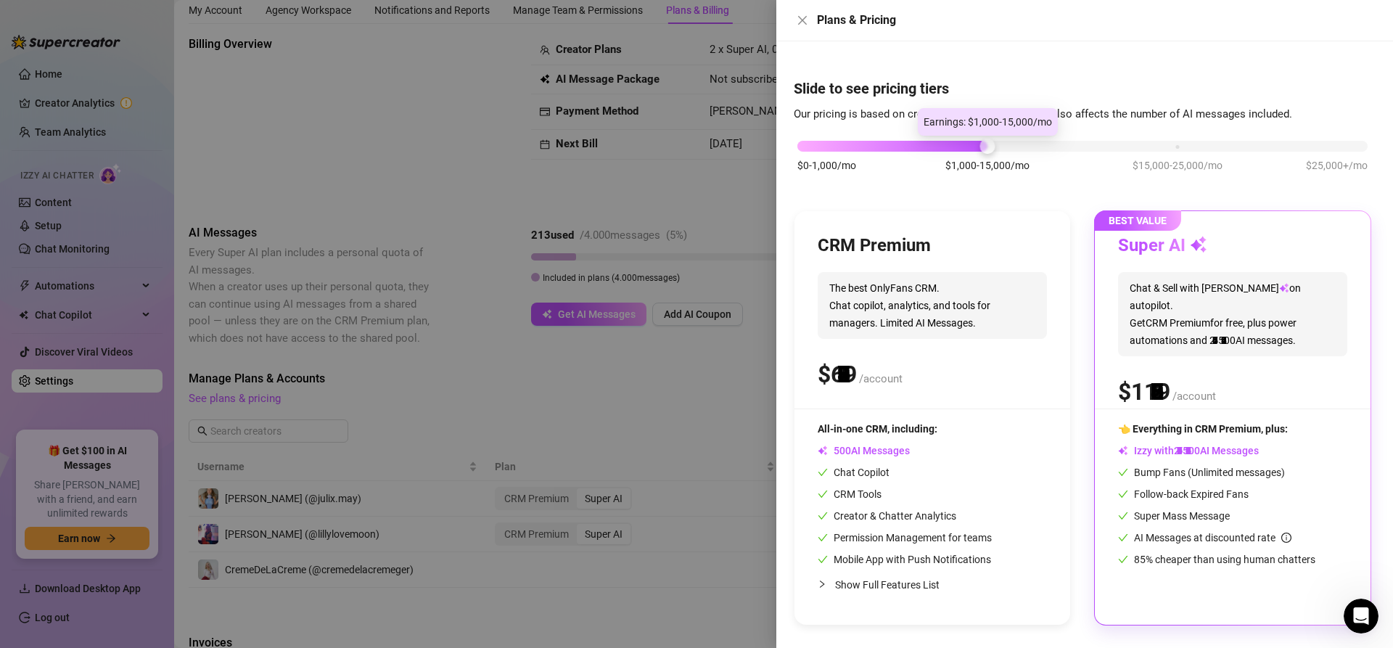
click at [1012, 147] on div "$0-1,000/mo $1,000-15,000/mo $15,000-25,000/mo $25,000+/mo" at bounding box center [1083, 142] width 570 height 9
click at [1191, 152] on div "$0-1,000/mo $1,000-15,000/mo $15,000-25,000/mo $25,000+/mo" at bounding box center [1083, 164] width 578 height 82
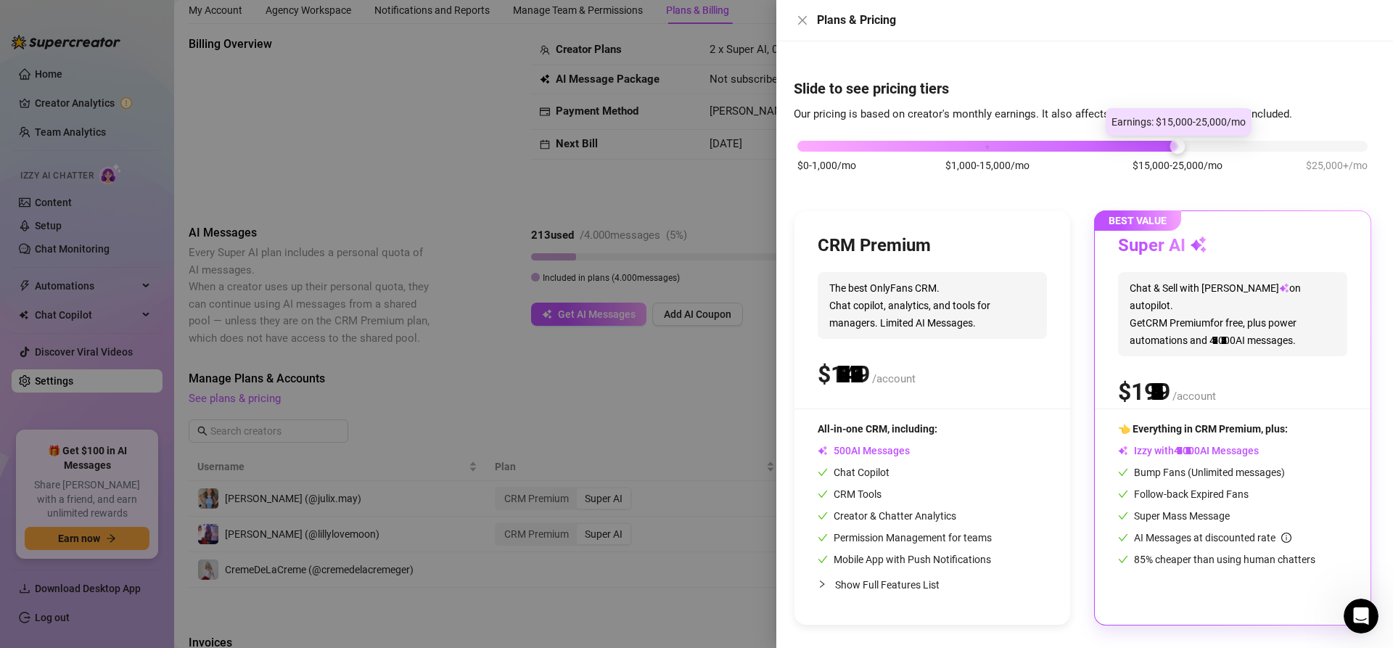
click at [1217, 147] on div at bounding box center [1083, 146] width 570 height 11
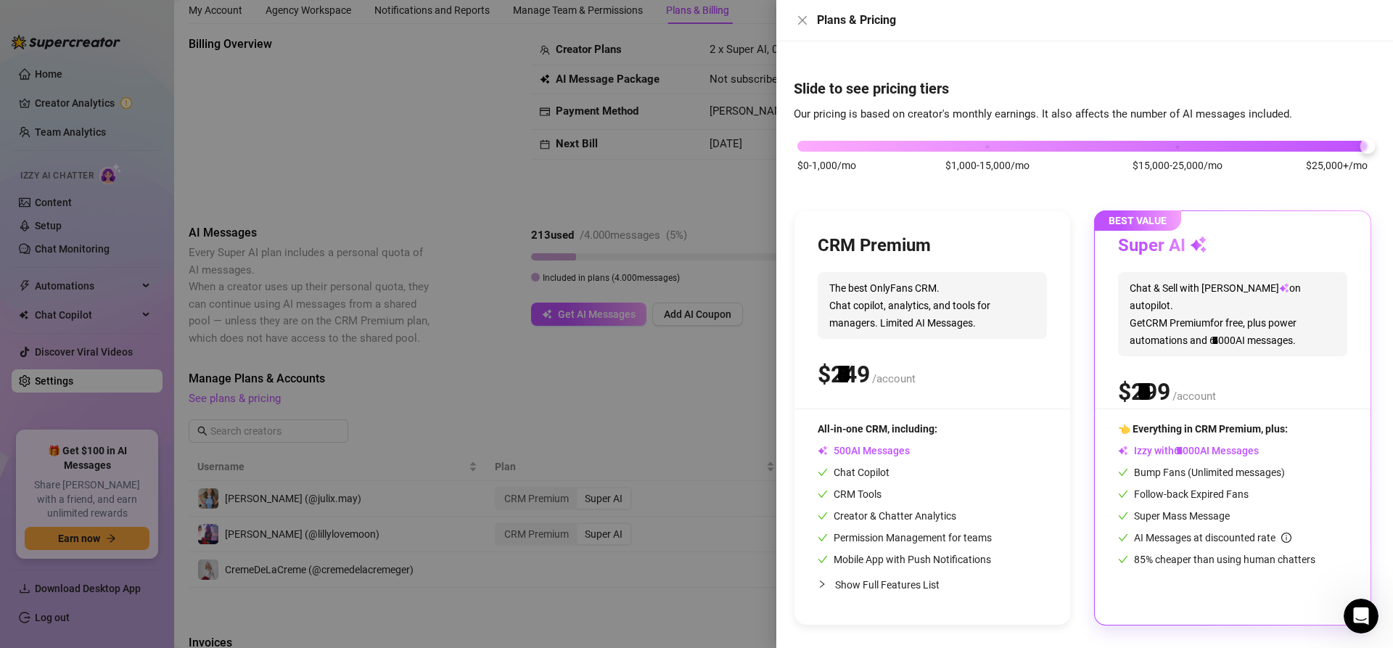
click at [1329, 147] on div "$0-1,000/mo $1,000-15,000/mo $15,000-25,000/mo $25,000+/mo" at bounding box center [1083, 142] width 570 height 9
click at [599, 230] on div at bounding box center [696, 324] width 1393 height 648
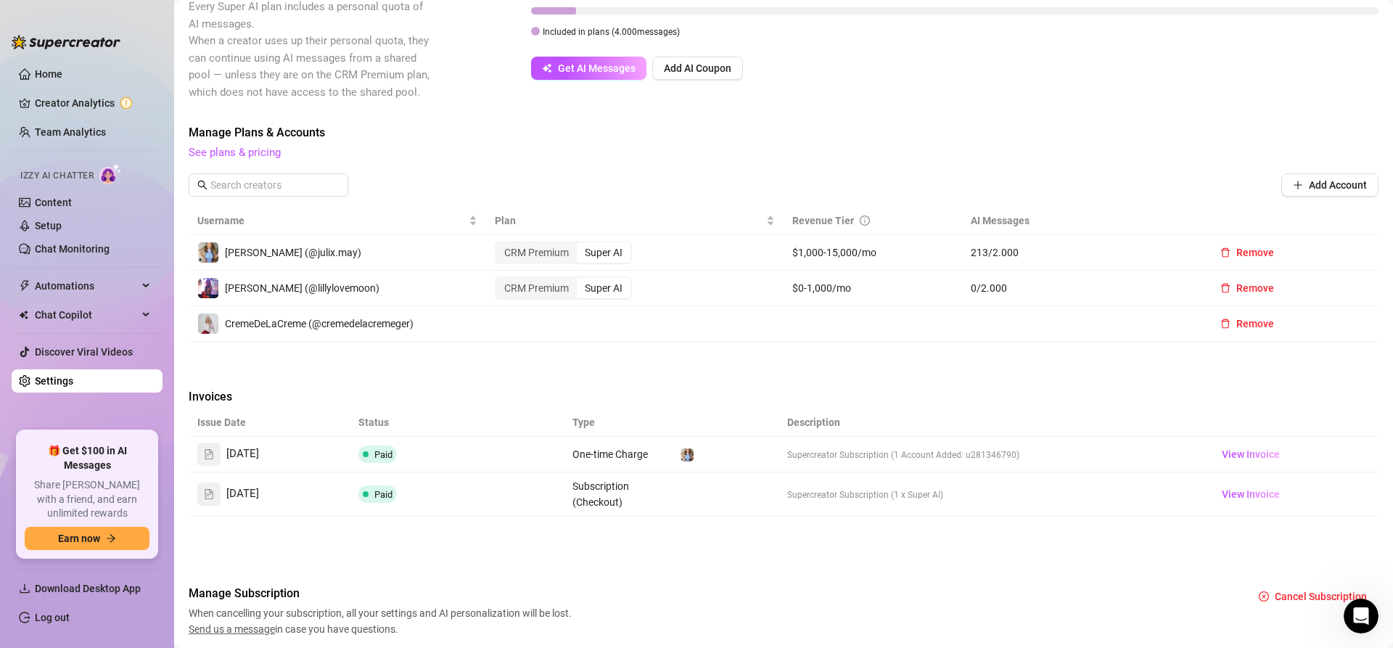
scroll to position [343, 0]
